Goal: Task Accomplishment & Management: Use online tool/utility

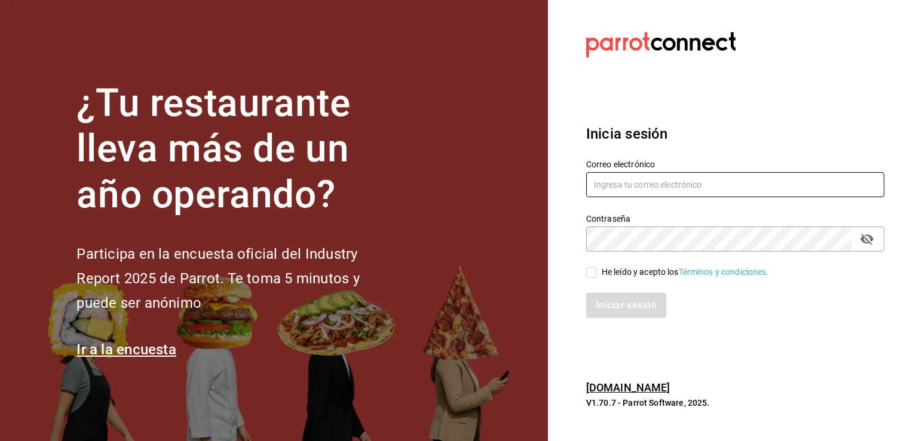
type input "[EMAIL_ADDRESS][DOMAIN_NAME]"
click at [593, 273] on input "He leído y acepto los Términos y condiciones." at bounding box center [591, 272] width 11 height 11
checkbox input "true"
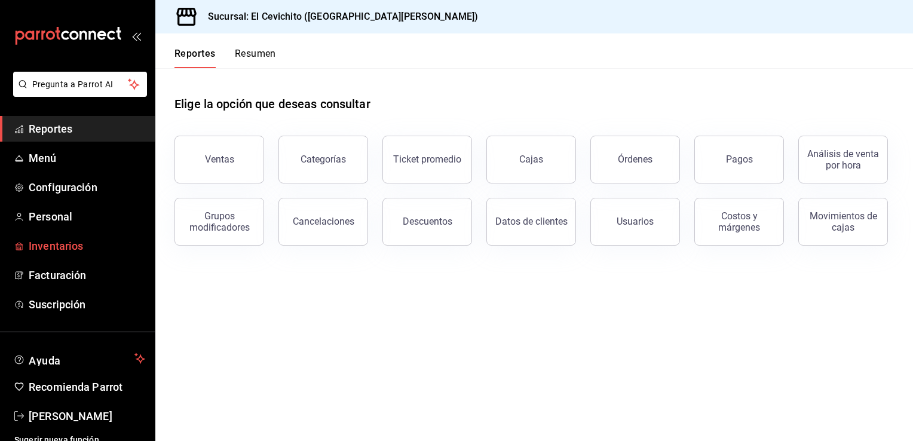
click at [66, 244] on span "Inventarios" at bounding box center [87, 246] width 116 height 16
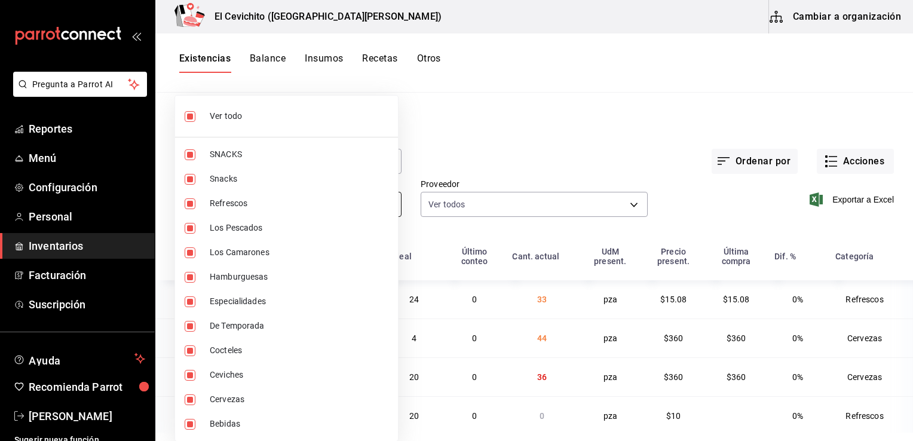
click at [384, 204] on body "Pregunta a Parrot AI Reportes Menú Configuración Personal Inventarios Facturaci…" at bounding box center [456, 216] width 913 height 432
click at [275, 119] on span "Ver todo" at bounding box center [299, 116] width 179 height 13
checkbox input "false"
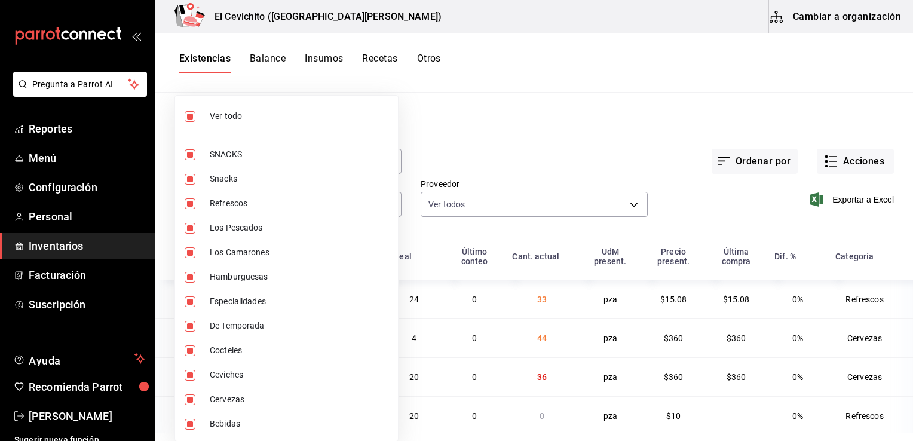
checkbox input "false"
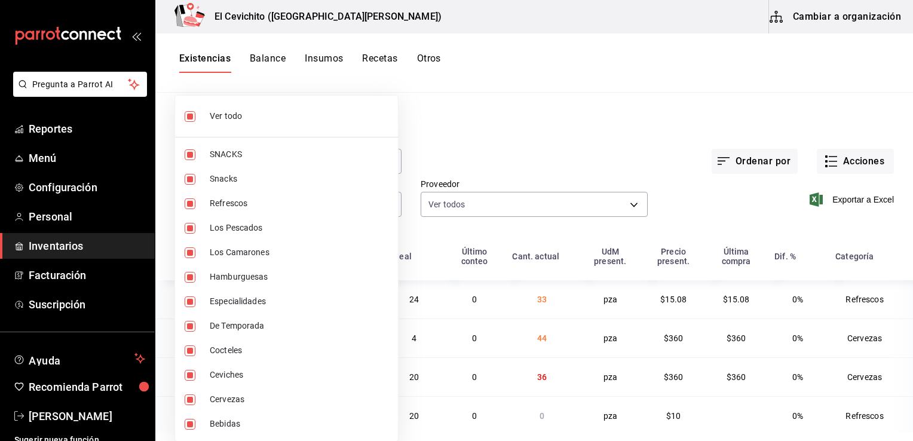
checkbox input "false"
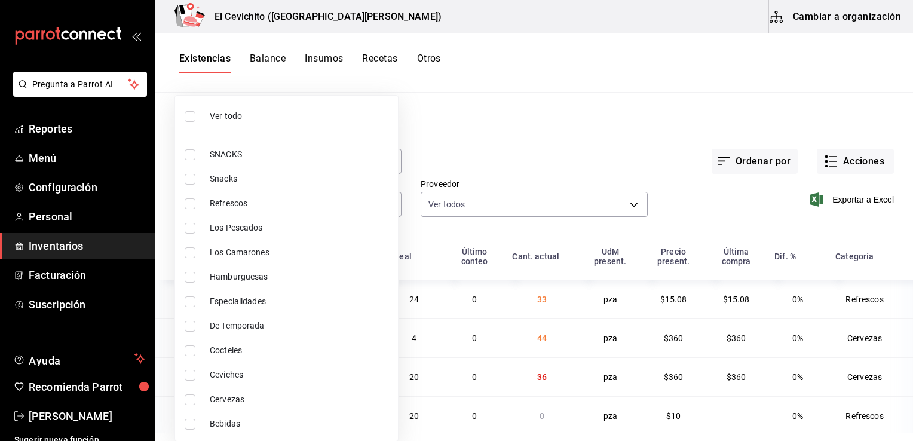
click at [283, 398] on span "Cervezas" at bounding box center [299, 399] width 179 height 13
type input "b5df17d9-e913-4c87-bce9-e7afd3e71109"
checkbox input "true"
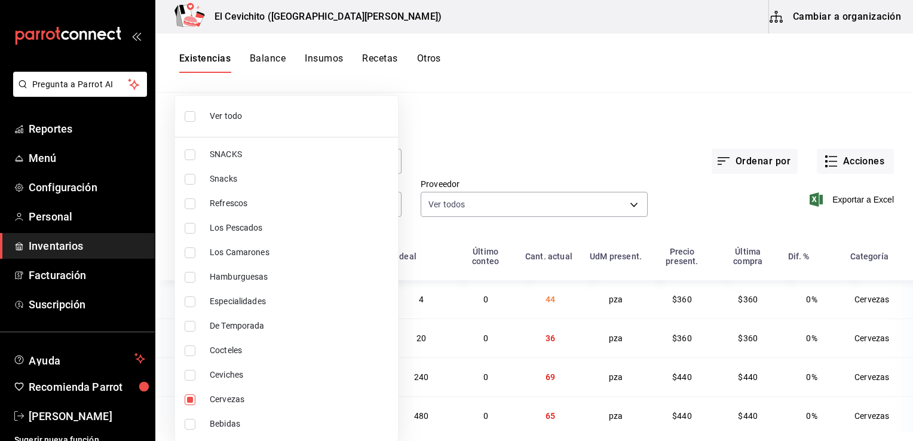
click at [558, 155] on div at bounding box center [456, 220] width 913 height 441
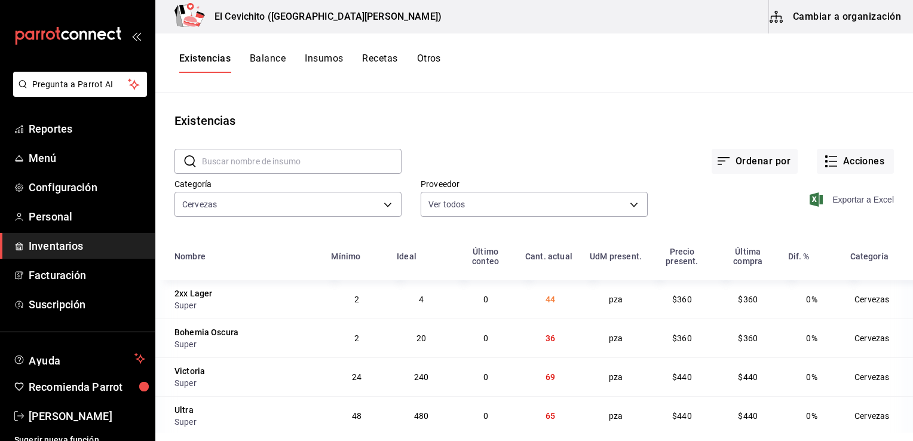
click at [849, 198] on span "Exportar a Excel" at bounding box center [853, 199] width 82 height 14
